Goal: Information Seeking & Learning: Learn about a topic

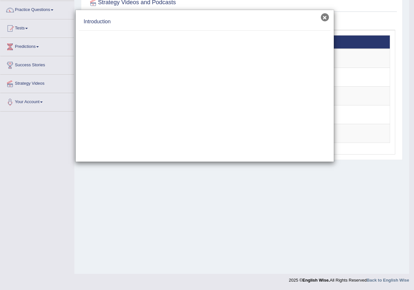
click at [325, 19] on button "×" at bounding box center [325, 17] width 8 height 8
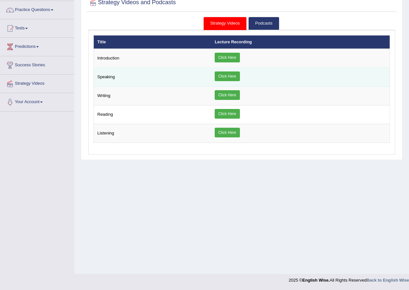
click at [230, 72] on link "Click Here" at bounding box center [227, 77] width 25 height 10
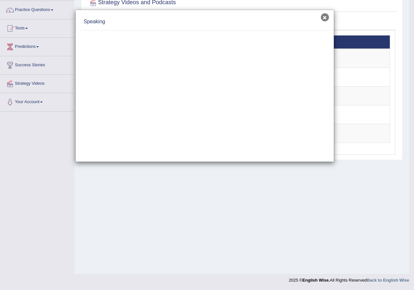
click at [324, 17] on button "×" at bounding box center [325, 17] width 8 height 8
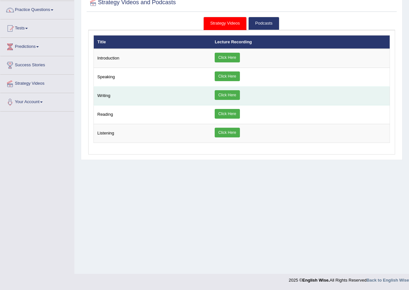
click at [225, 91] on link "Click Here" at bounding box center [227, 95] width 25 height 10
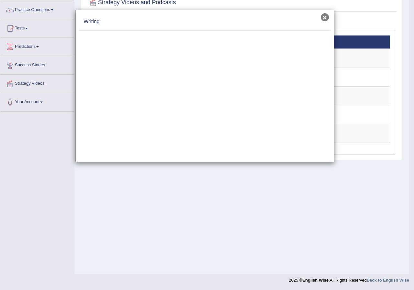
click at [321, 18] on button "×" at bounding box center [325, 17] width 8 height 8
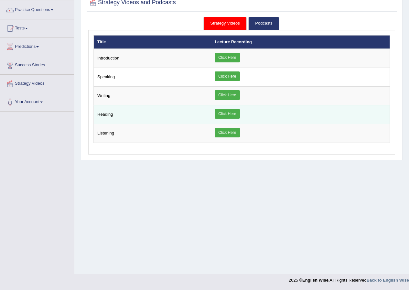
click at [232, 115] on link "Click Here" at bounding box center [227, 114] width 25 height 10
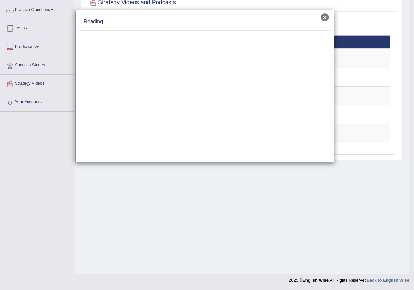
click at [325, 17] on button "×" at bounding box center [325, 17] width 8 height 8
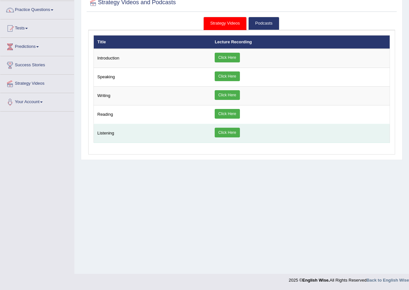
click at [235, 129] on link "Click Here" at bounding box center [227, 133] width 25 height 10
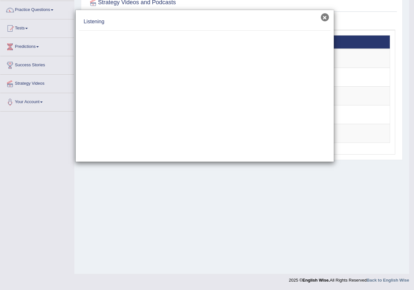
click at [326, 14] on button "×" at bounding box center [325, 17] width 8 height 8
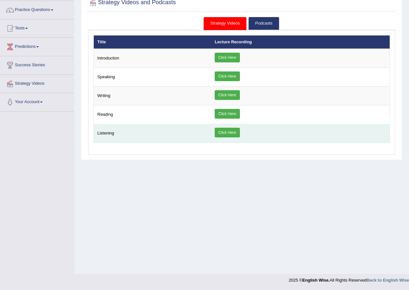
click at [133, 133] on td "Listening" at bounding box center [153, 133] width 118 height 19
click at [228, 134] on link "Click Here" at bounding box center [227, 133] width 25 height 10
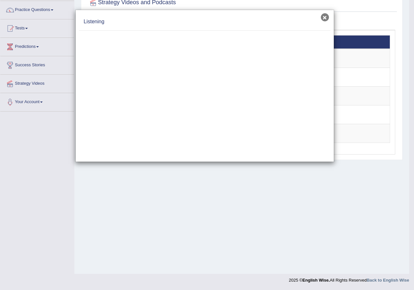
click at [324, 19] on button "×" at bounding box center [325, 17] width 8 height 8
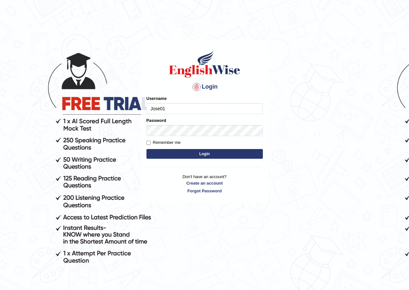
type input "Jose01"
click at [207, 156] on button "Login" at bounding box center [205, 154] width 116 height 10
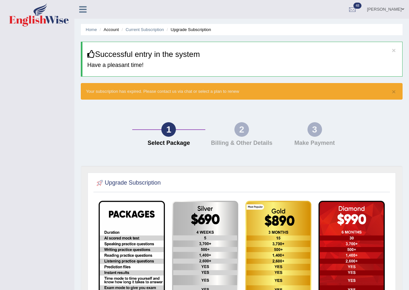
click at [380, 8] on link "Jose Romuel Samaniego" at bounding box center [385, 8] width 47 height 17
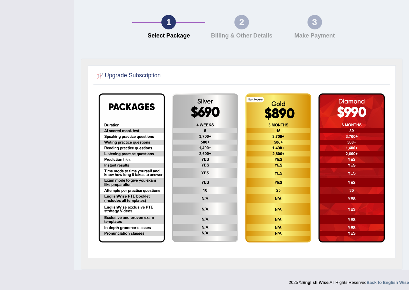
scroll to position [110, 0]
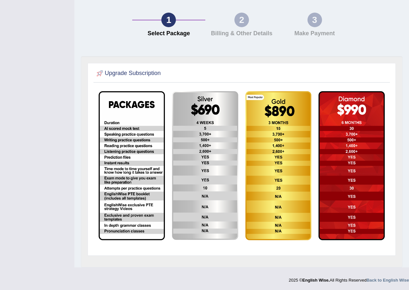
click at [27, 237] on div "Toggle navigation Jose Romuel Samaniego Toggle navigation Username: Jose01 Acce…" at bounding box center [204, 88] width 409 height 397
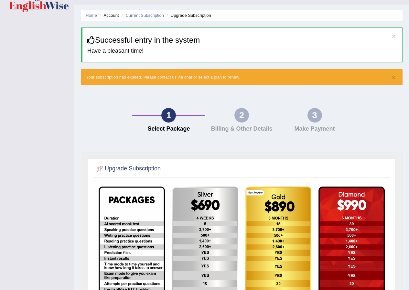
scroll to position [0, 0]
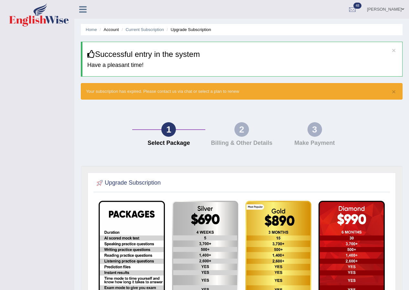
click at [379, 10] on link "Jose Romuel Samaniego" at bounding box center [385, 8] width 47 height 17
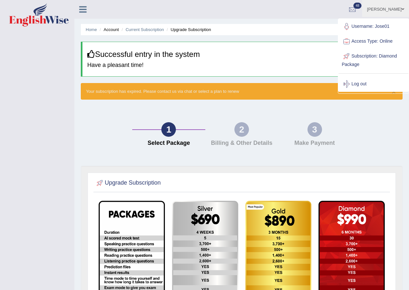
click at [360, 81] on link "Log out" at bounding box center [374, 84] width 70 height 15
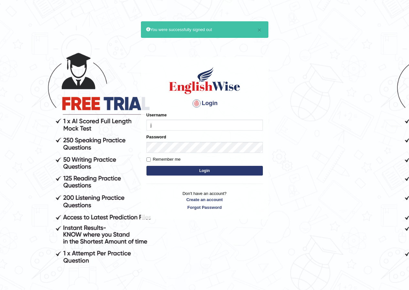
type input "Jose01"
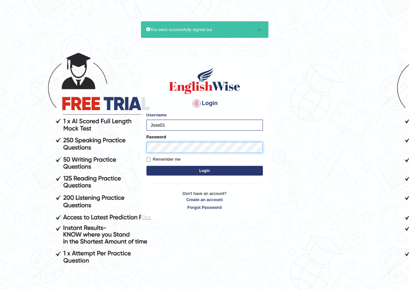
click at [147, 166] on button "Login" at bounding box center [205, 171] width 116 height 10
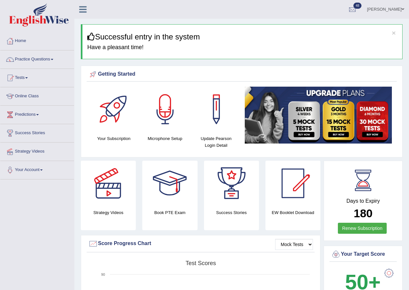
click at [52, 60] on link "Practice Questions" at bounding box center [37, 58] width 74 height 16
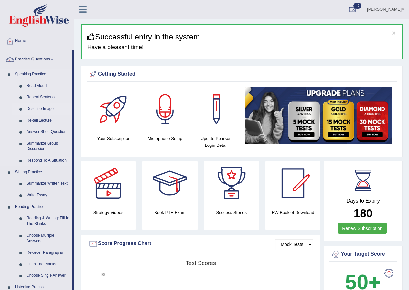
click at [37, 107] on link "Describe Image" at bounding box center [48, 109] width 49 height 12
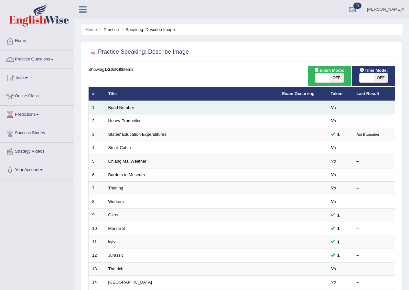
scroll to position [138, 0]
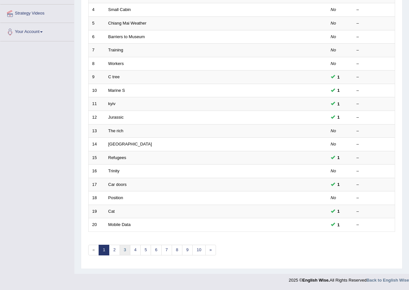
click at [127, 255] on link "3" at bounding box center [125, 250] width 11 height 11
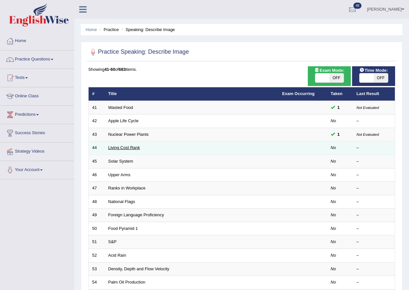
click at [125, 146] on link "Living Cost Rank" at bounding box center [124, 147] width 32 height 5
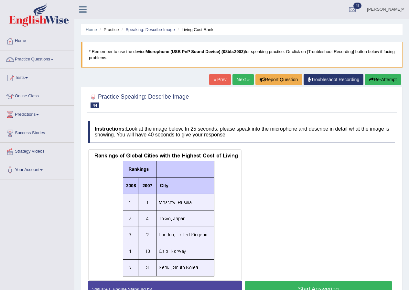
scroll to position [50, 0]
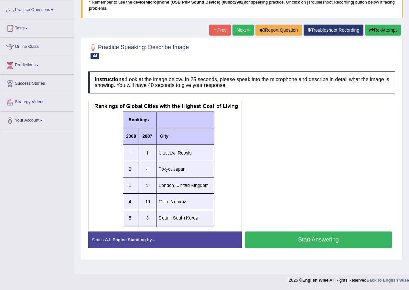
click at [347, 241] on button "Start Answering" at bounding box center [318, 240] width 147 height 17
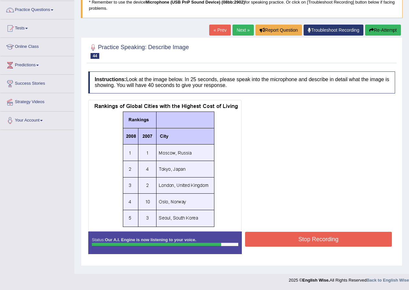
click at [331, 235] on button "Stop Recording" at bounding box center [318, 239] width 147 height 15
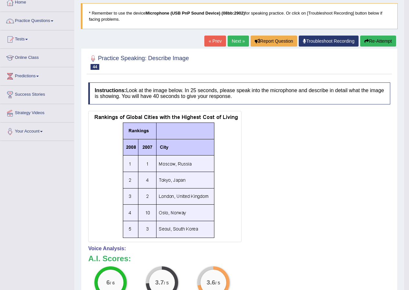
scroll to position [0, 0]
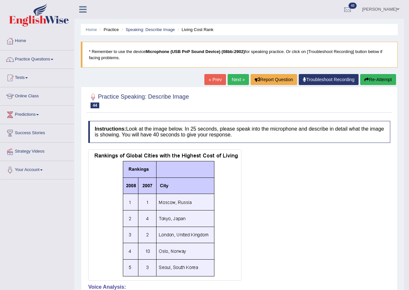
click at [240, 81] on link "Next »" at bounding box center [238, 79] width 21 height 11
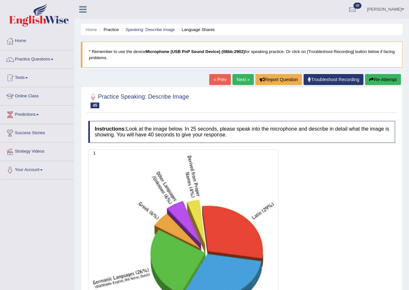
scroll to position [97, 0]
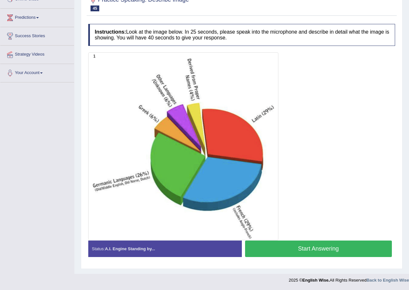
click at [326, 256] on button "Start Answering" at bounding box center [318, 249] width 147 height 17
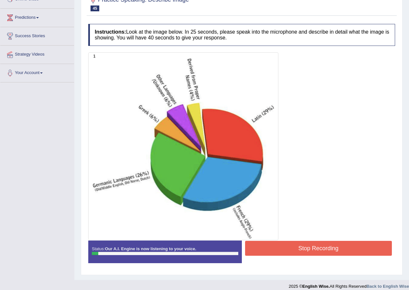
click at [326, 256] on button "Stop Recording" at bounding box center [318, 248] width 147 height 15
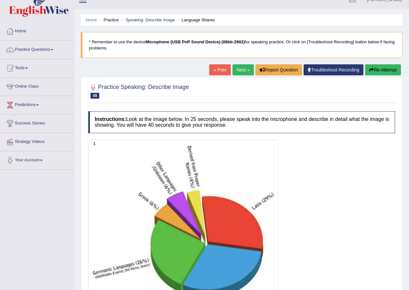
scroll to position [0, 0]
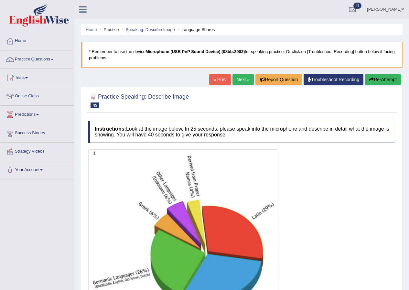
click at [385, 79] on button "Re-Attempt" at bounding box center [383, 79] width 36 height 11
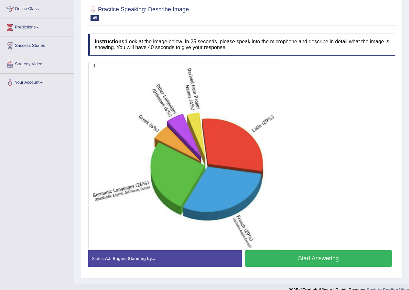
scroll to position [97, 0]
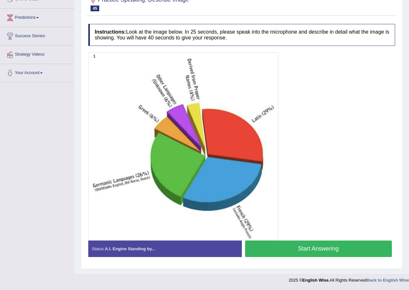
click at [352, 252] on button "Start Answering" at bounding box center [318, 249] width 147 height 17
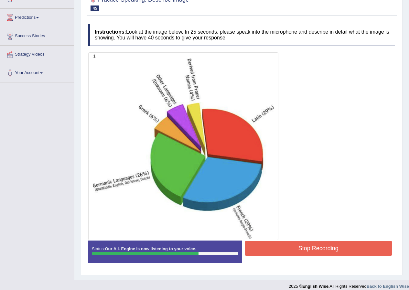
click at [321, 246] on button "Stop Recording" at bounding box center [318, 248] width 147 height 15
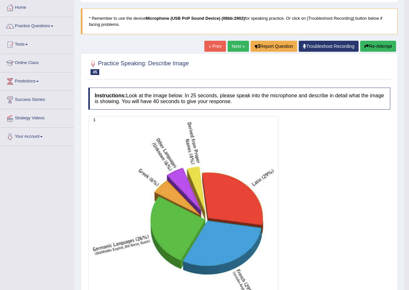
scroll to position [0, 0]
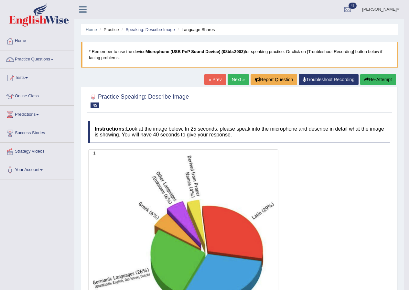
click at [53, 59] on span at bounding box center [52, 59] width 3 height 1
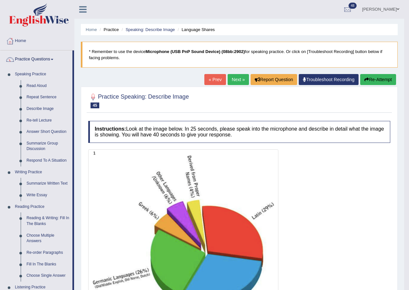
click at [343, 225] on div at bounding box center [239, 243] width 302 height 188
click at [231, 81] on link "Next »" at bounding box center [238, 79] width 21 height 11
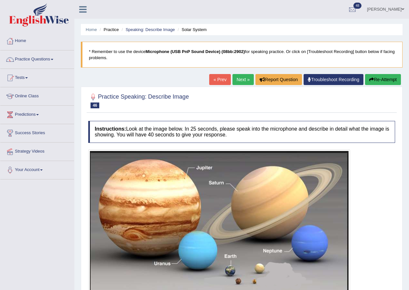
click at [122, 259] on img at bounding box center [219, 224] width 259 height 146
click at [215, 83] on link "« Prev" at bounding box center [219, 79] width 21 height 11
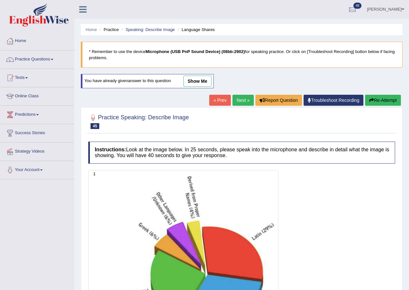
click at [194, 81] on link "show me" at bounding box center [197, 81] width 28 height 11
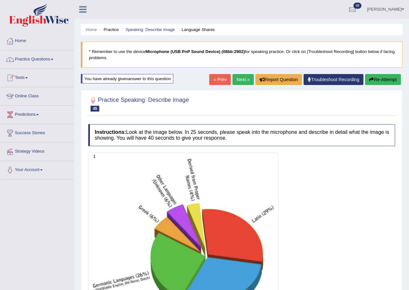
click at [241, 81] on link "Next »" at bounding box center [243, 79] width 21 height 11
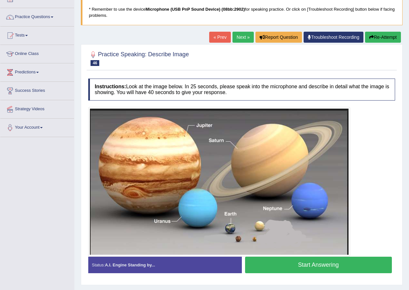
scroll to position [59, 0]
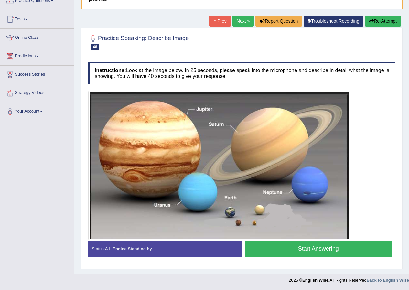
click at [360, 254] on button "Start Answering" at bounding box center [318, 249] width 147 height 17
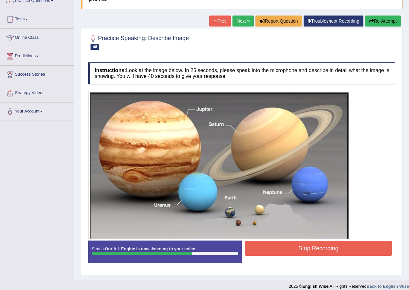
click at [352, 252] on button "Stop Recording" at bounding box center [318, 248] width 147 height 15
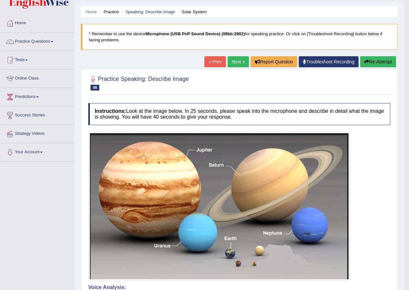
scroll to position [0, 0]
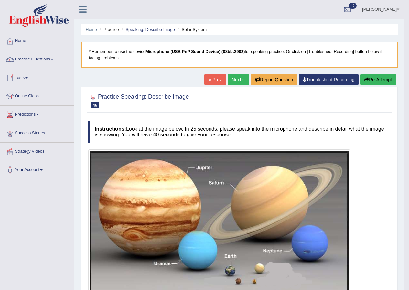
click at [53, 60] on span at bounding box center [52, 59] width 3 height 1
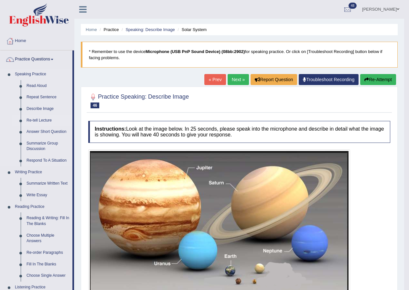
click at [49, 118] on link "Re-tell Lecture" at bounding box center [48, 121] width 49 height 12
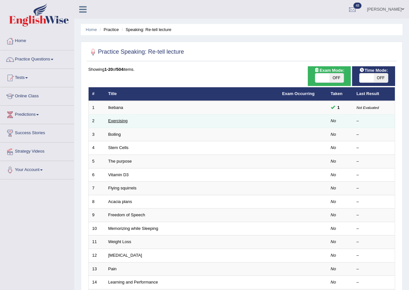
click at [122, 122] on link "Exercising" at bounding box center [117, 120] width 19 height 5
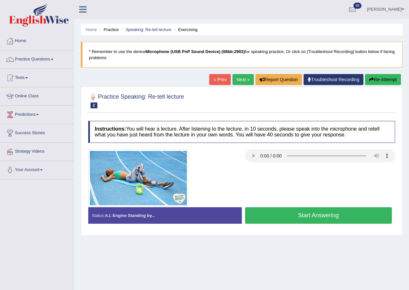
click at [219, 79] on link "« Prev" at bounding box center [219, 79] width 21 height 11
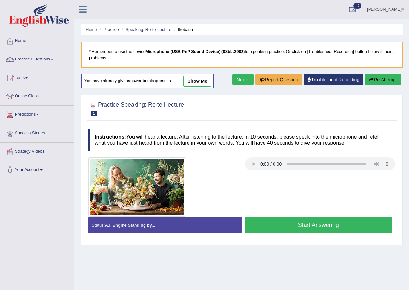
click at [203, 78] on link "show me" at bounding box center [197, 81] width 28 height 11
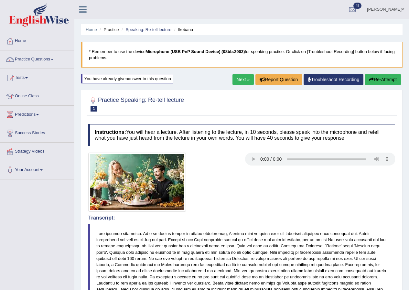
click at [237, 82] on link "Next »" at bounding box center [243, 79] width 21 height 11
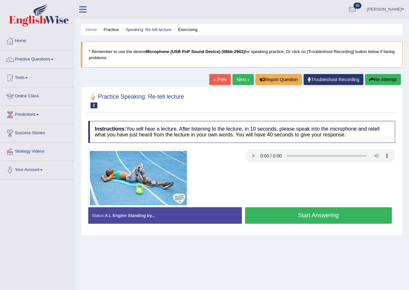
click at [364, 275] on div "Home Practice Speaking: Re-tell lecture Exercising * Remember to use the device…" at bounding box center [241, 162] width 335 height 324
click at [322, 217] on button "Start Answering" at bounding box center [318, 215] width 147 height 17
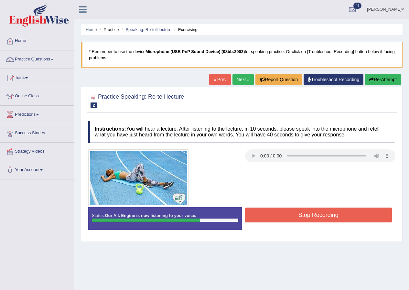
click at [313, 217] on button "Stop Recording" at bounding box center [318, 215] width 147 height 15
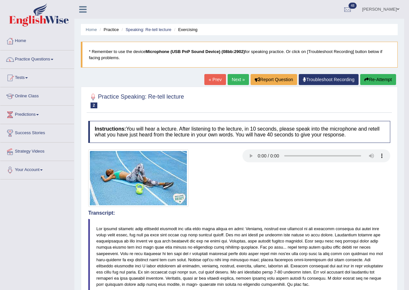
click at [54, 58] on link "Practice Questions" at bounding box center [37, 58] width 74 height 16
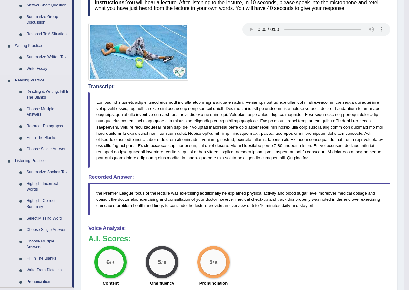
scroll to position [129, 0]
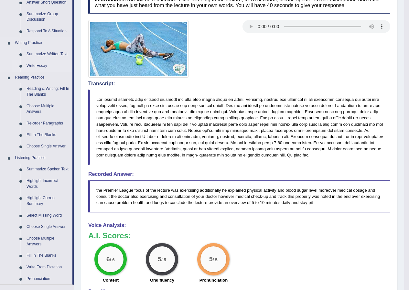
click at [37, 66] on link "Write Essay" at bounding box center [48, 66] width 49 height 12
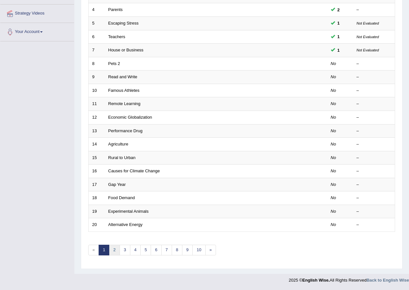
click at [112, 252] on link "2" at bounding box center [114, 250] width 11 height 11
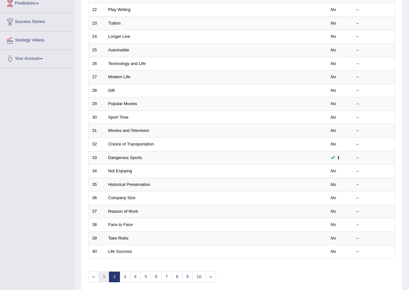
scroll to position [138, 0]
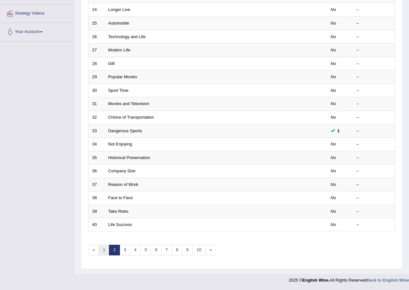
click at [105, 255] on link "1" at bounding box center [104, 250] width 11 height 11
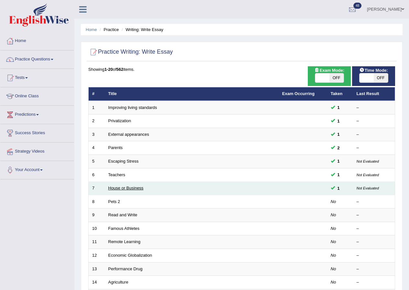
click at [127, 191] on link "House or Business" at bounding box center [125, 188] width 35 height 5
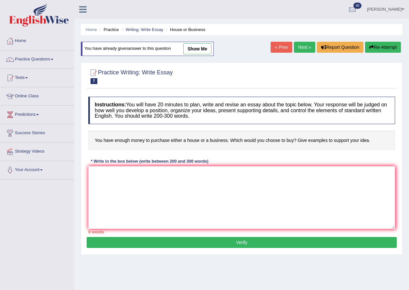
click at [197, 48] on link "show me" at bounding box center [197, 48] width 28 height 11
type textarea "One of the most important trends of today's world is the increase in the opinio…"
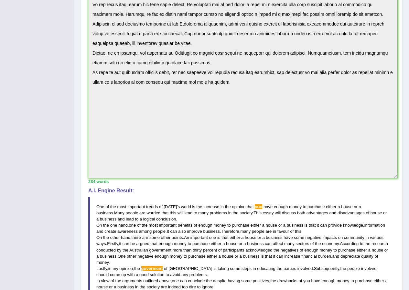
scroll to position [83, 0]
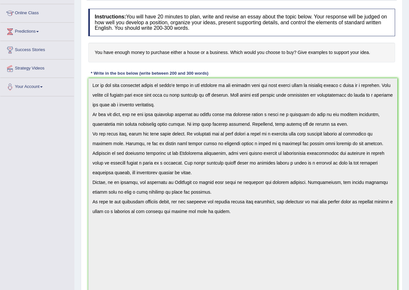
click at [83, 186] on div "Practice Writing: Write Essay 7 House or Business Instructions: You will have 2…" at bounding box center [242, 251] width 322 height 554
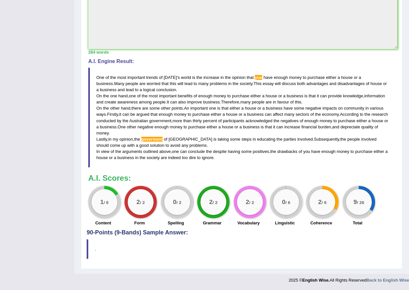
scroll to position [0, 0]
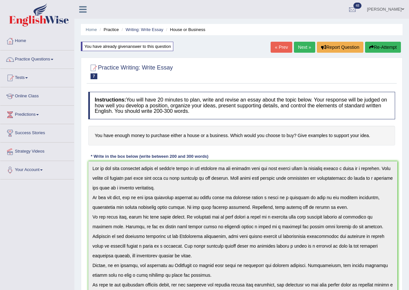
click at [299, 42] on link "Next »" at bounding box center [304, 47] width 21 height 11
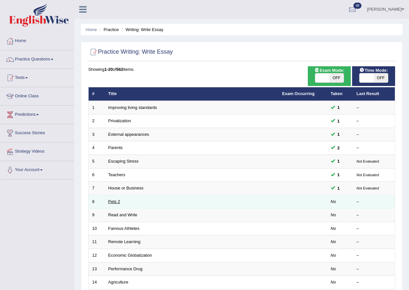
click at [117, 200] on link "Pets 2" at bounding box center [114, 201] width 12 height 5
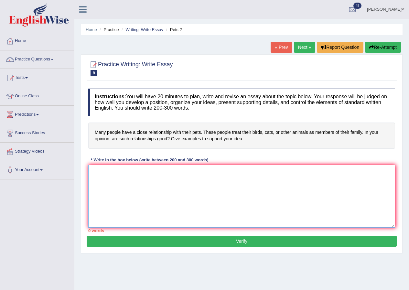
click at [279, 186] on textarea at bounding box center [241, 196] width 307 height 63
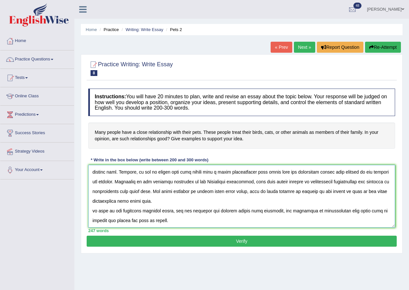
type textarea "One of the most important trends of today's world is the increase in how the an…"
click at [258, 244] on button "Verify" at bounding box center [242, 241] width 310 height 11
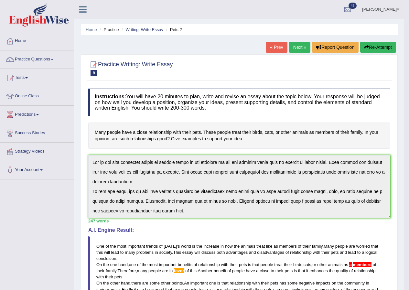
click at [378, 47] on button "Re-Attempt" at bounding box center [378, 47] width 36 height 11
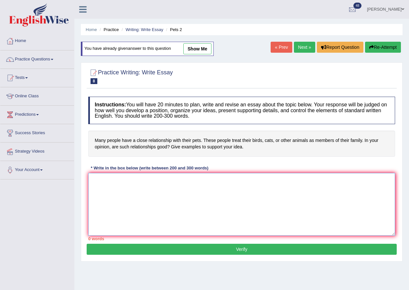
paste textarea "One of the most important trends of today's world is the increase in how the an…"
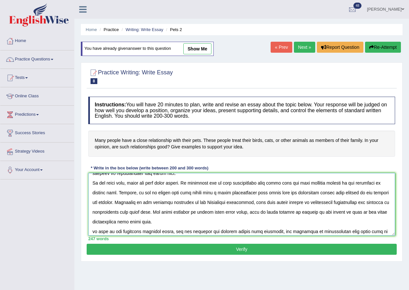
scroll to position [68, 0]
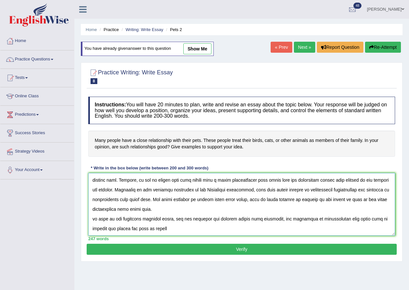
click at [183, 192] on textarea at bounding box center [241, 204] width 307 height 63
click at [305, 190] on textarea at bounding box center [241, 204] width 307 height 63
click at [106, 199] on textarea at bounding box center [241, 204] width 307 height 63
click at [129, 230] on textarea at bounding box center [241, 204] width 307 height 63
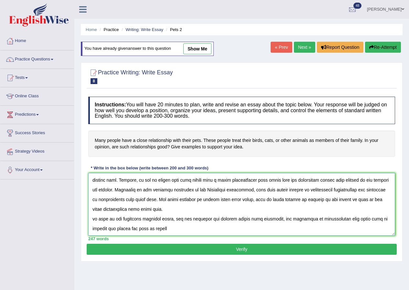
click at [94, 219] on textarea at bounding box center [241, 204] width 307 height 63
click at [178, 228] on textarea at bounding box center [241, 204] width 307 height 63
type textarea "One of the most important trends of today's world is the increase in how the an…"
click at [266, 249] on button "Verify" at bounding box center [242, 249] width 310 height 11
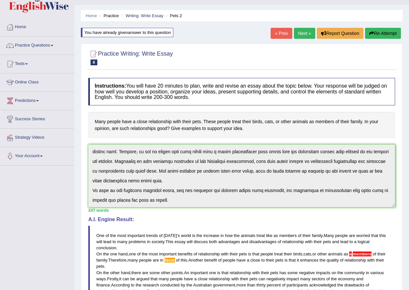
scroll to position [0, 0]
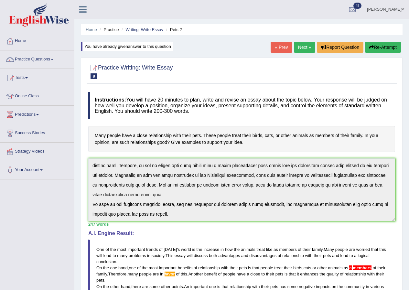
click at [383, 10] on link "Jose Romuel Samaniego" at bounding box center [385, 8] width 47 height 17
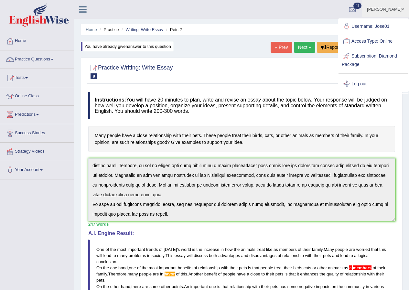
click at [363, 83] on link "Log out" at bounding box center [374, 84] width 70 height 15
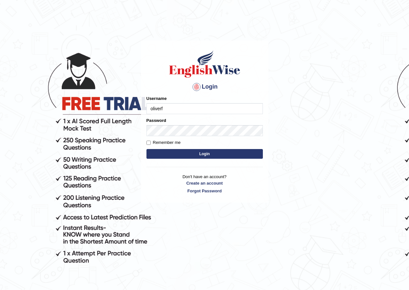
type input "oliverf"
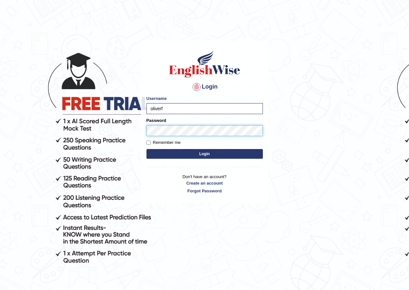
click at [147, 149] on button "Login" at bounding box center [205, 154] width 116 height 10
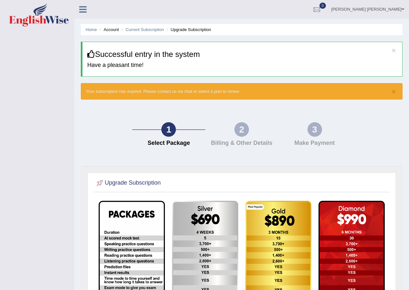
click at [386, 10] on link "Oliver Fabian Serrato Caceres" at bounding box center [368, 8] width 83 height 17
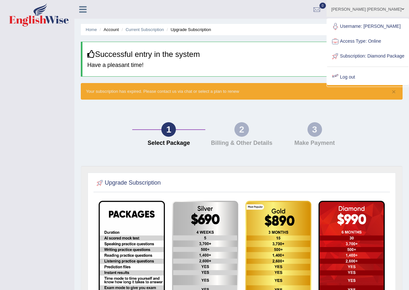
click at [357, 85] on link "Log out" at bounding box center [367, 77] width 81 height 15
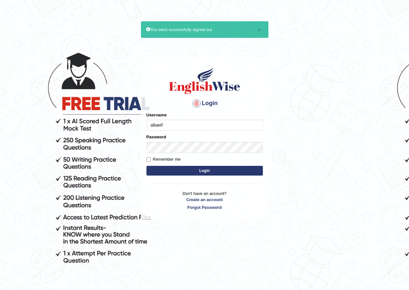
type input "oliverf"
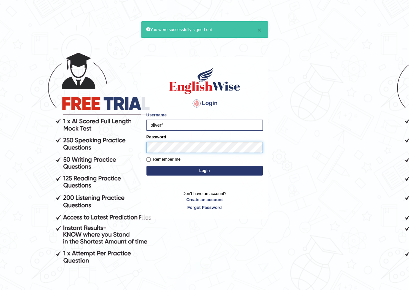
click at [147, 166] on button "Login" at bounding box center [205, 171] width 116 height 10
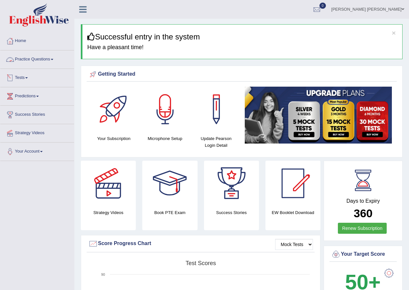
click at [40, 60] on link "Practice Questions" at bounding box center [37, 58] width 74 height 16
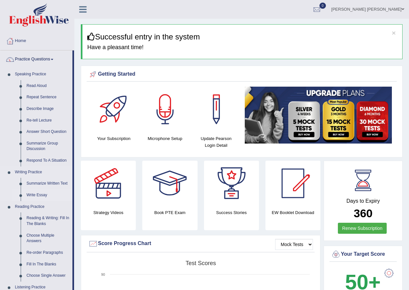
click at [42, 196] on link "Write Essay" at bounding box center [48, 196] width 49 height 12
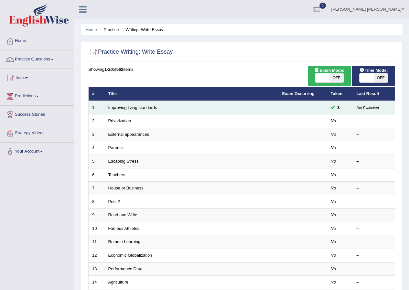
click at [210, 112] on td "Improving living standards" at bounding box center [192, 108] width 174 height 14
click at [140, 105] on link "Improving living standards" at bounding box center [132, 107] width 49 height 5
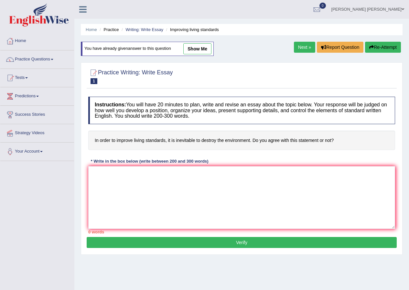
click at [211, 49] on link "show me" at bounding box center [197, 48] width 28 height 11
type textarea "The increasing influence of improving living standards on our lives has ignited…"
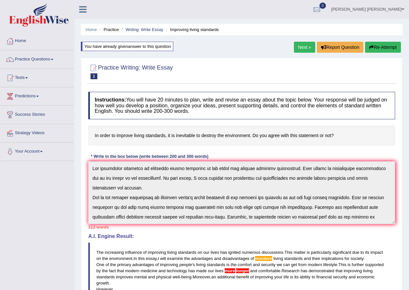
click at [309, 45] on link "Next »" at bounding box center [304, 47] width 21 height 11
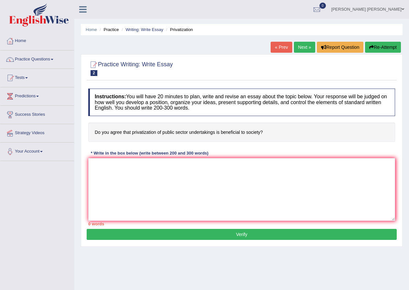
drag, startPoint x: 161, startPoint y: 132, endPoint x: 179, endPoint y: 130, distance: 17.3
click at [179, 130] on h4 "Do you agree that privatization of public sector undertakings is beneficial to …" at bounding box center [241, 133] width 307 height 20
drag, startPoint x: 212, startPoint y: 134, endPoint x: 157, endPoint y: 129, distance: 55.2
click at [157, 129] on h4 "Do you agree that privatization of public sector undertakings is beneficial to …" at bounding box center [241, 133] width 307 height 20
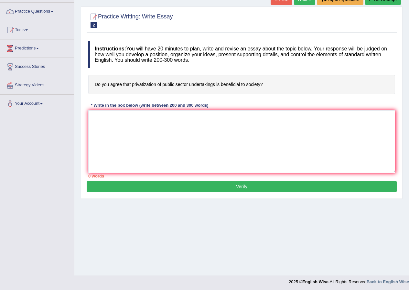
scroll to position [50, 0]
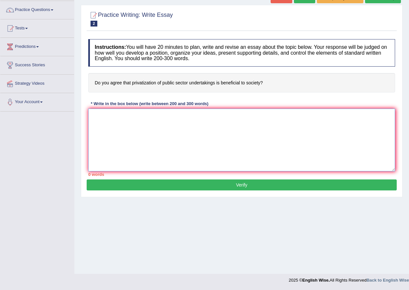
click at [319, 118] on textarea at bounding box center [241, 140] width 307 height 63
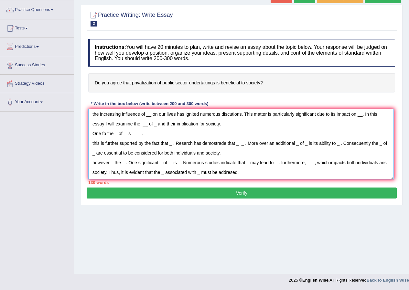
scroll to position [0, 0]
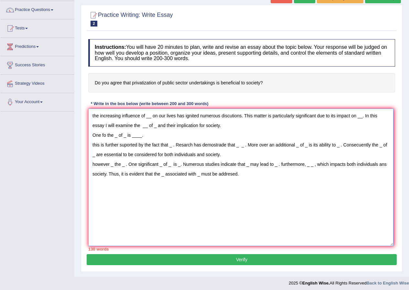
drag, startPoint x: 392, startPoint y: 167, endPoint x: 391, endPoint y: 242, distance: 75.4
click at [391, 242] on textarea "the increasing influence of __ on our lives has ignited numerous discutions. Th…" at bounding box center [240, 178] width 305 height 138
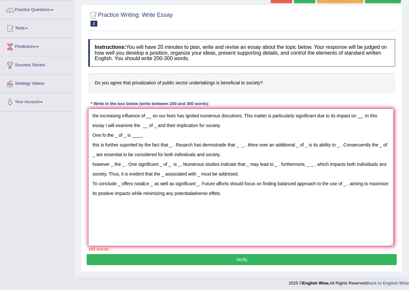
click at [149, 186] on textarea "the increasing influence of __ on our lives has ignited numerous discutions. Th…" at bounding box center [240, 178] width 305 height 138
click at [150, 118] on textarea "the increasing influence of __ on our lives has ignited numerous discutions. Th…" at bounding box center [240, 178] width 305 height 138
click at [123, 123] on textarea "the increasing influence of _privatization of public sector_ on our lives has i…" at bounding box center [240, 178] width 305 height 138
click at [282, 129] on textarea "the increasing influence of _privatization of public sector_ on our lives has i…" at bounding box center [240, 178] width 305 height 138
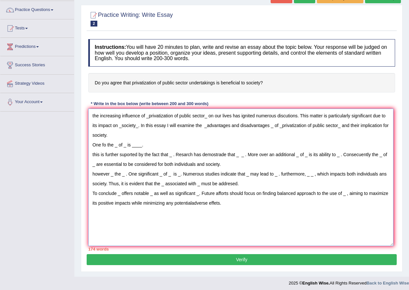
click at [116, 150] on textarea "the increasing influence of _privatization of public sector_ on our lives has i…" at bounding box center [240, 178] width 305 height 138
click at [117, 145] on textarea "the increasing influence of _privatization of public sector_ on our lives has i…" at bounding box center [240, 178] width 305 height 138
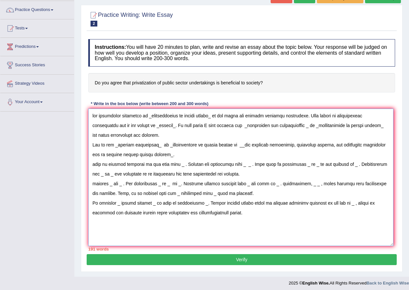
click at [170, 163] on textarea at bounding box center [240, 178] width 305 height 138
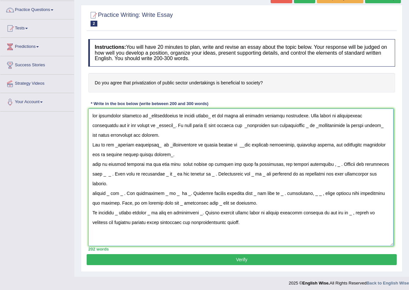
click at [93, 163] on textarea at bounding box center [240, 178] width 305 height 138
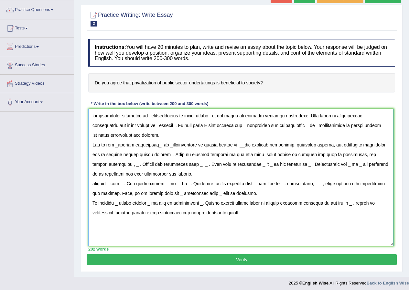
click at [379, 156] on textarea at bounding box center [240, 178] width 305 height 138
click at [153, 166] on textarea at bounding box center [240, 178] width 305 height 138
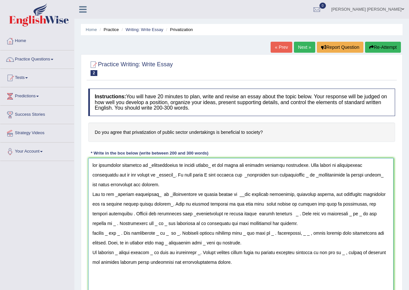
type textarea "the increasing influence of _privatization of public sector_ on our lives has i…"
click at [379, 9] on link "Oliver Fabian Serrato Caceres" at bounding box center [368, 8] width 83 height 17
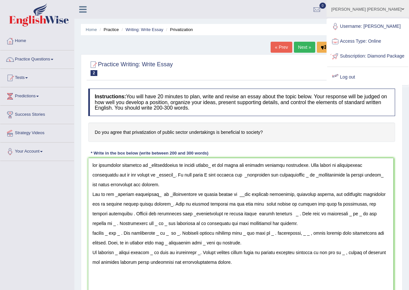
click at [363, 84] on link "Log out" at bounding box center [367, 77] width 81 height 15
